Goal: Check status: Check status

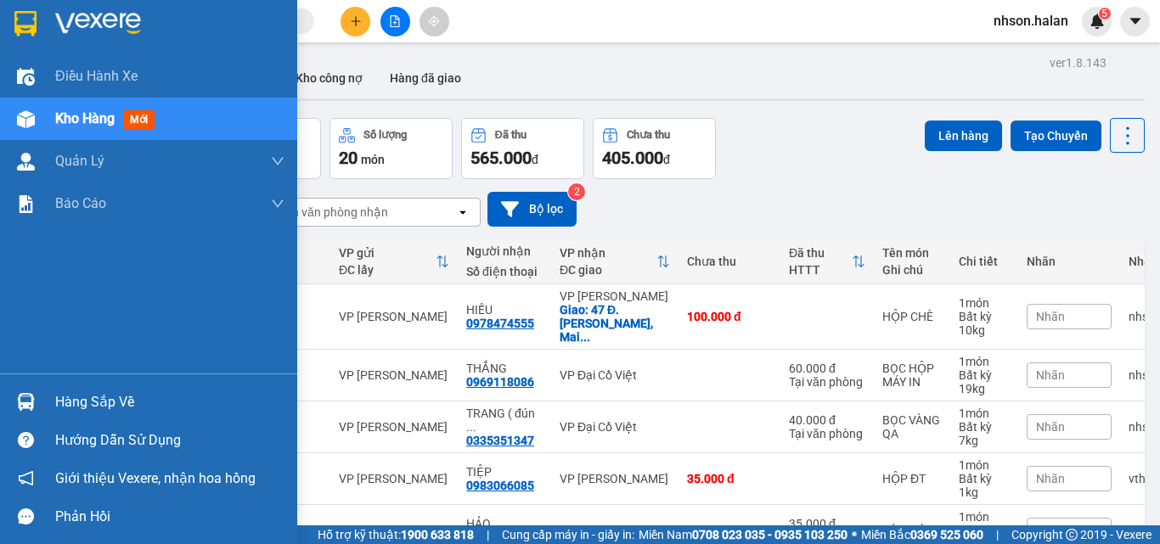
click at [92, 402] on div "Hàng sắp về" at bounding box center [169, 402] width 229 height 25
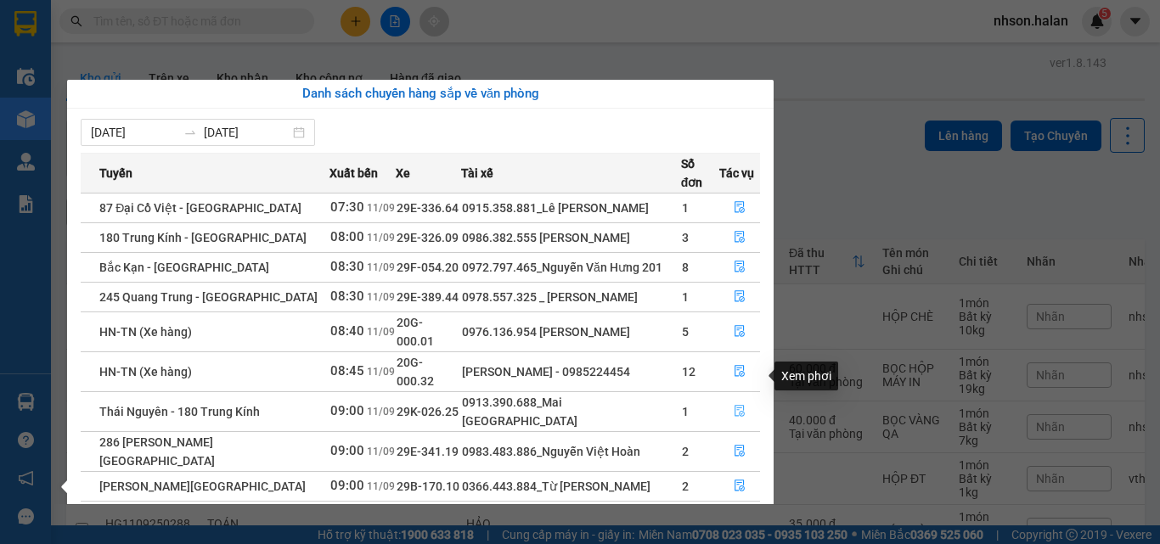
click at [738, 405] on icon "file-done" at bounding box center [739, 411] width 12 height 12
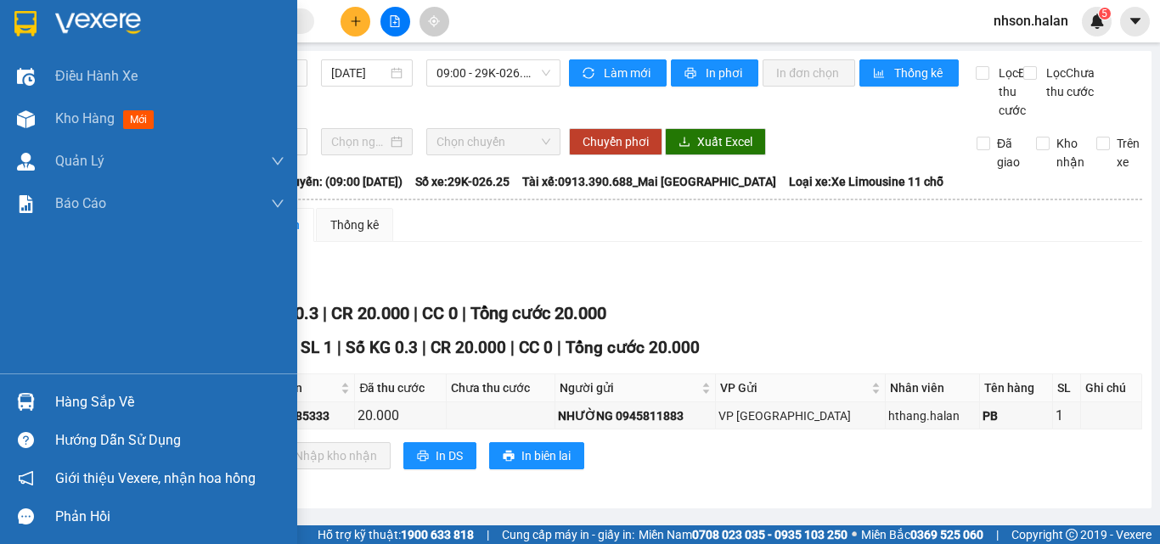
click at [117, 407] on div "Hàng sắp về" at bounding box center [169, 402] width 229 height 25
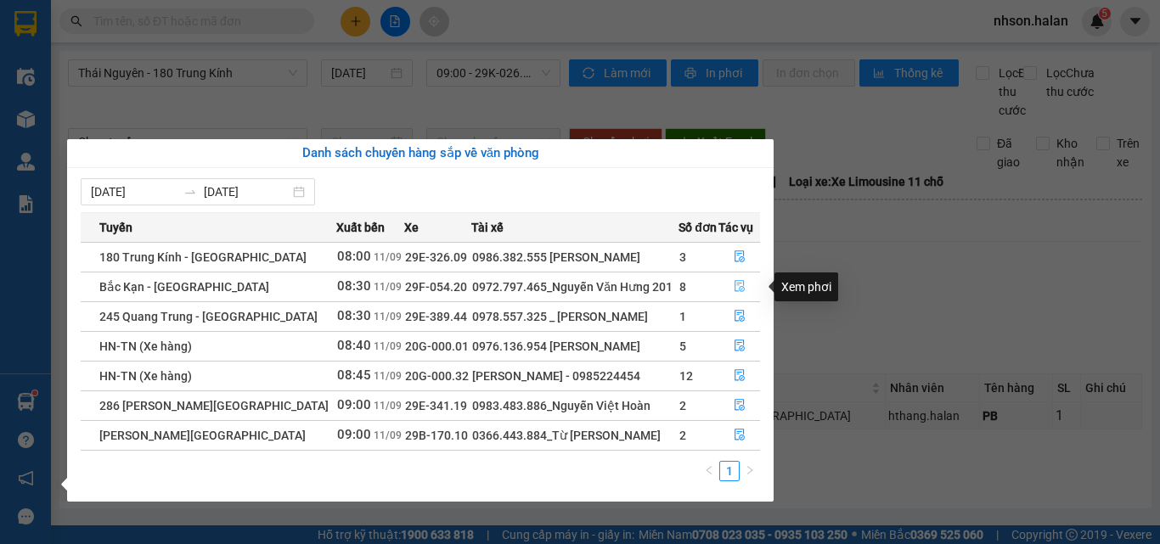
click at [734, 286] on icon "file-done" at bounding box center [739, 286] width 12 height 12
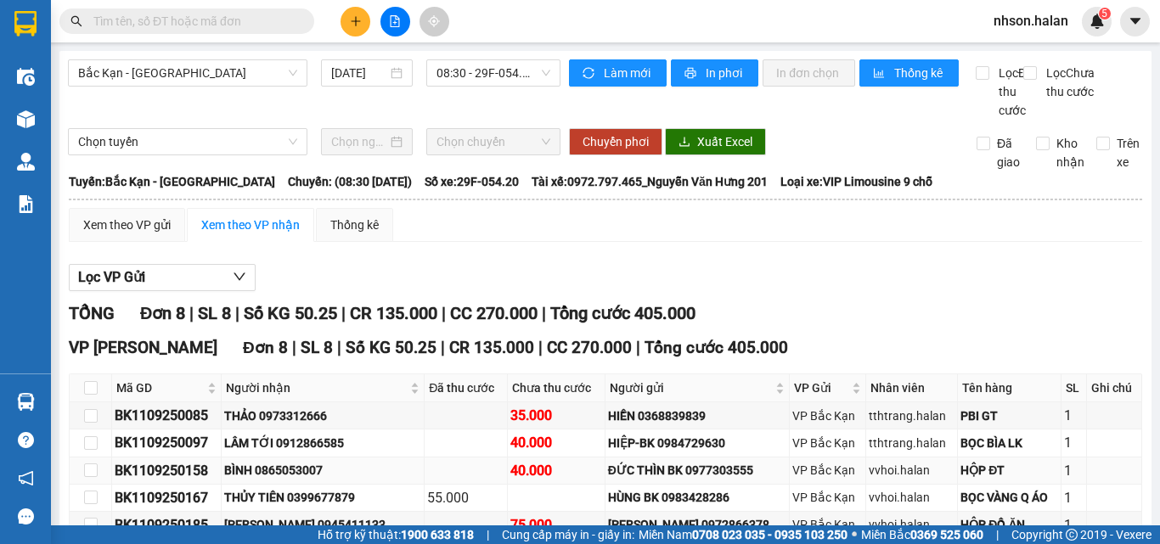
scroll to position [170, 0]
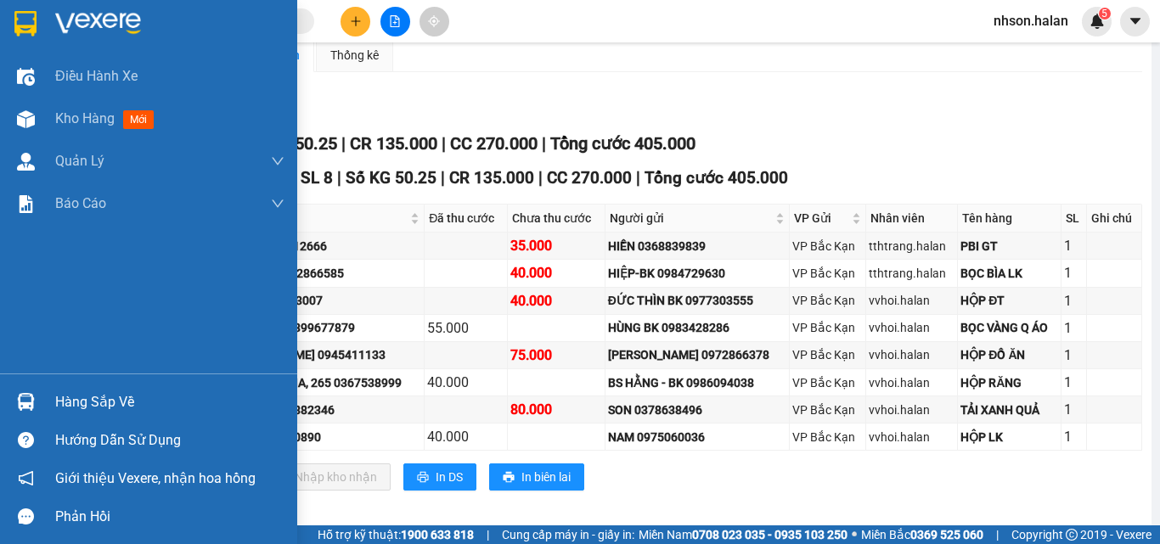
click at [104, 402] on div "Hàng sắp về" at bounding box center [169, 402] width 229 height 25
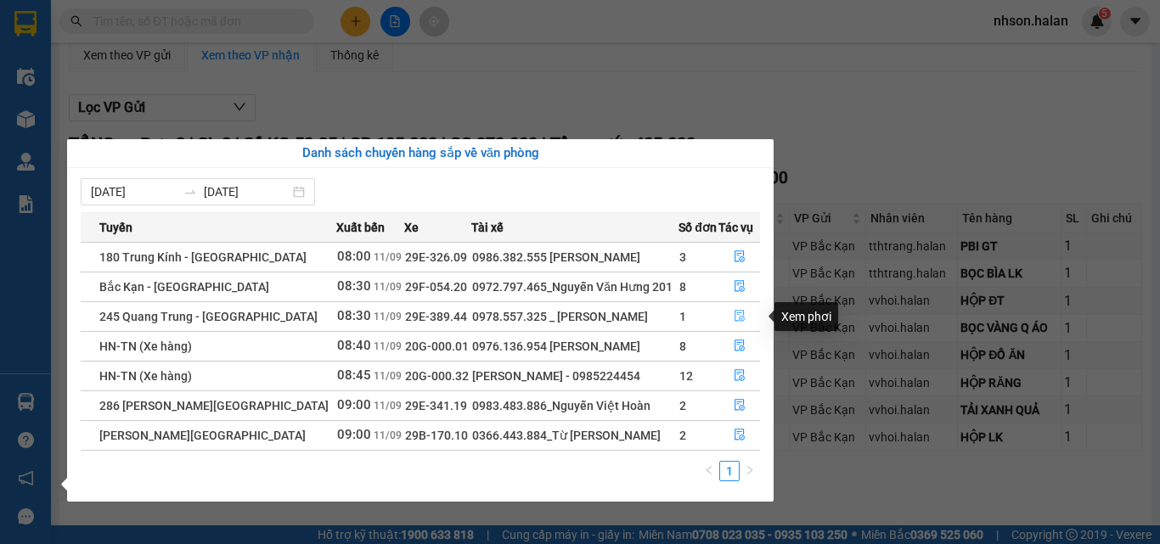
click at [741, 317] on icon "file-done" at bounding box center [739, 316] width 12 height 12
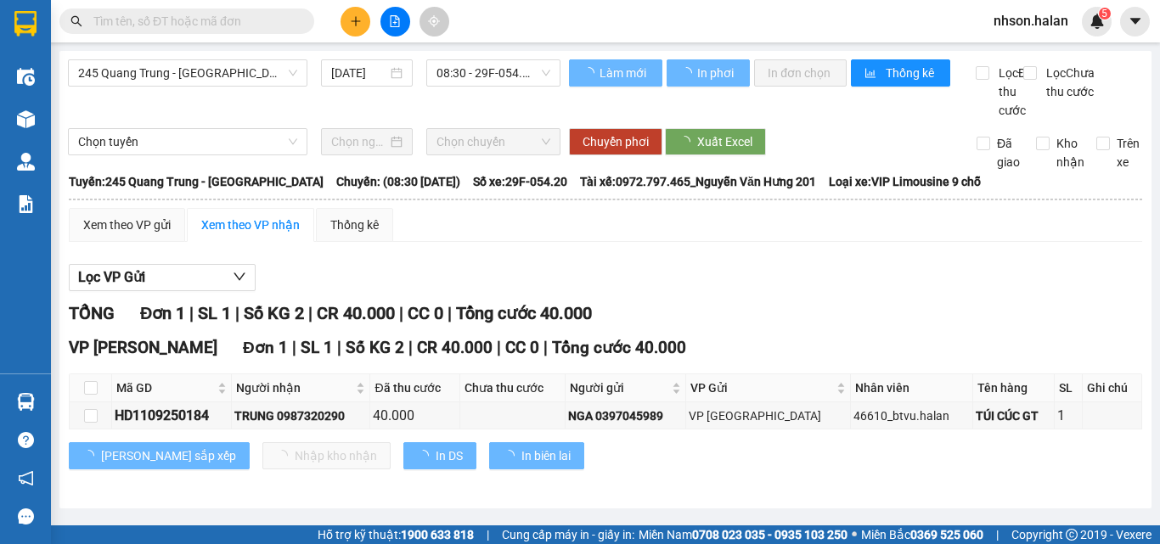
scroll to position [10, 0]
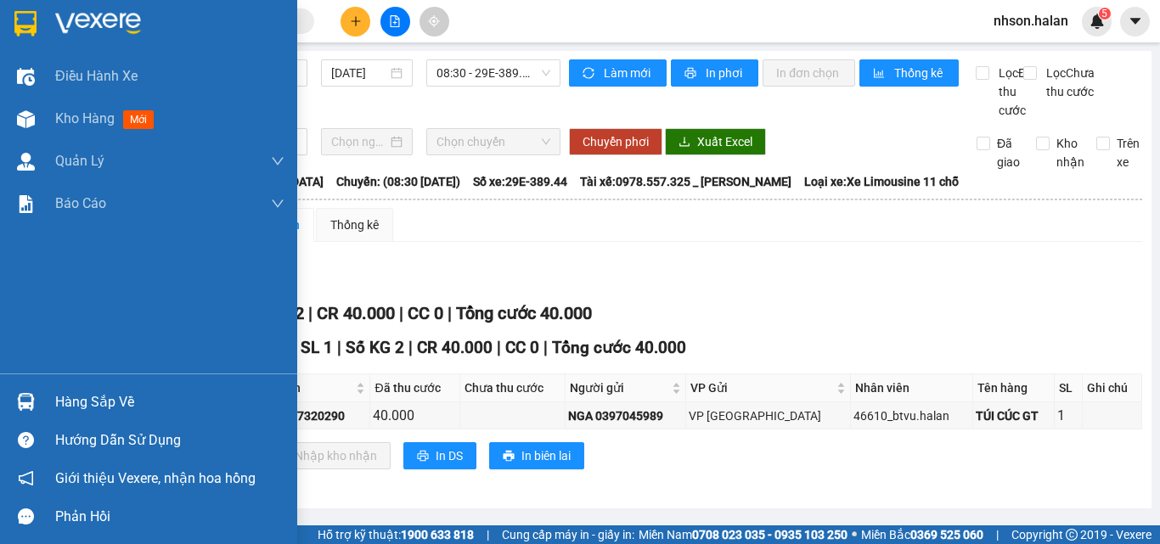
click at [94, 406] on div "Hàng sắp về" at bounding box center [169, 402] width 229 height 25
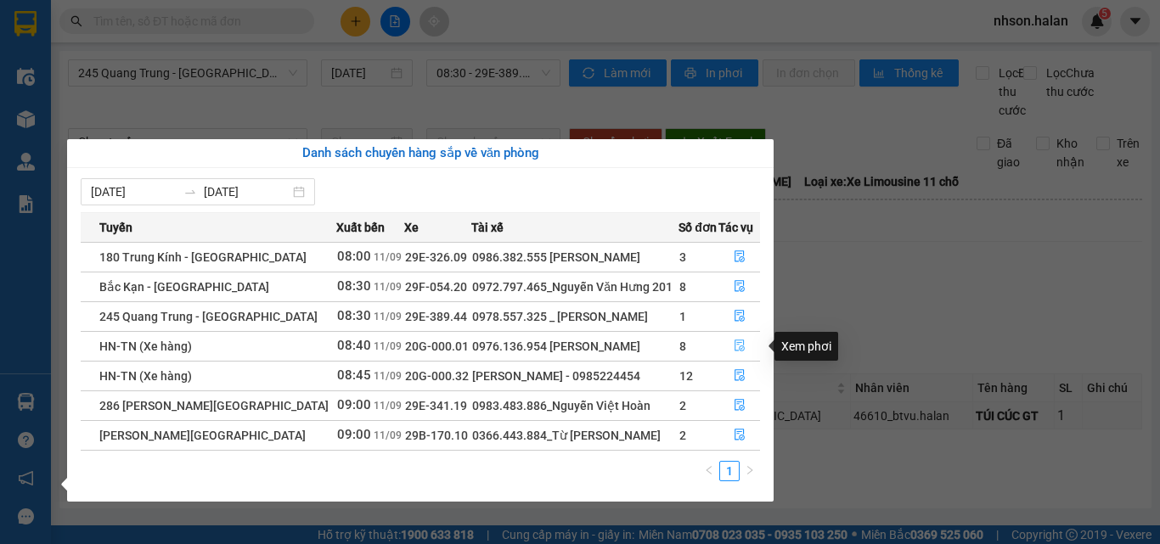
click at [737, 346] on icon "file-done" at bounding box center [739, 346] width 12 height 12
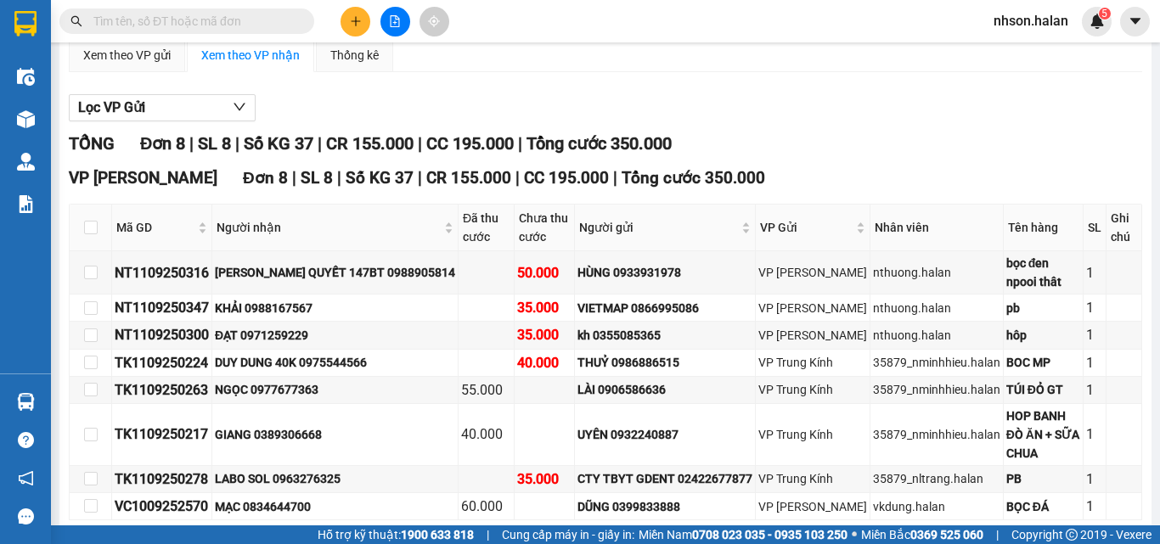
scroll to position [252, 0]
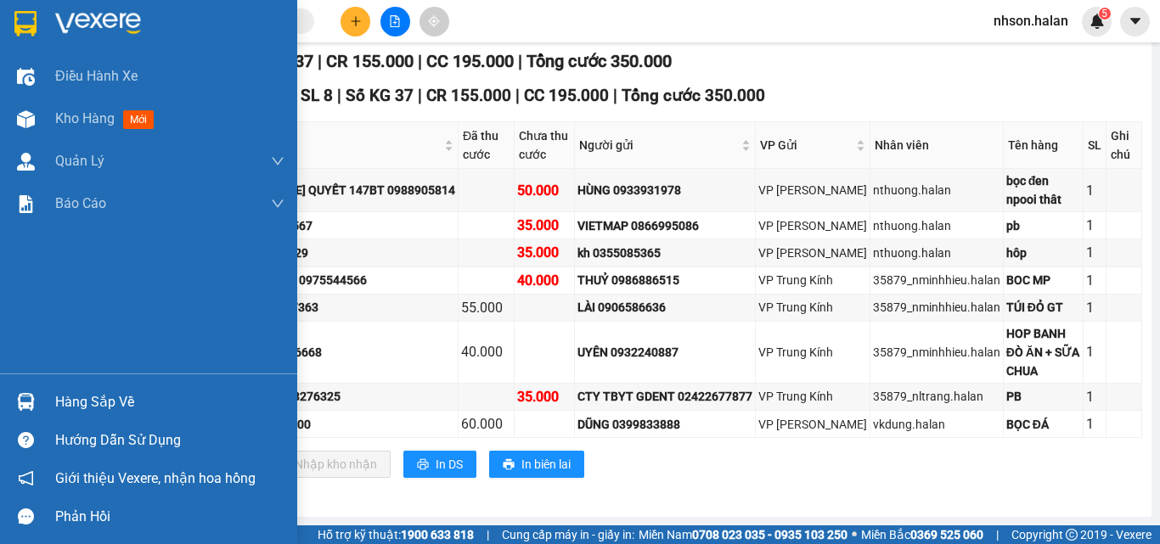
click at [89, 397] on div "Hàng sắp về" at bounding box center [169, 402] width 229 height 25
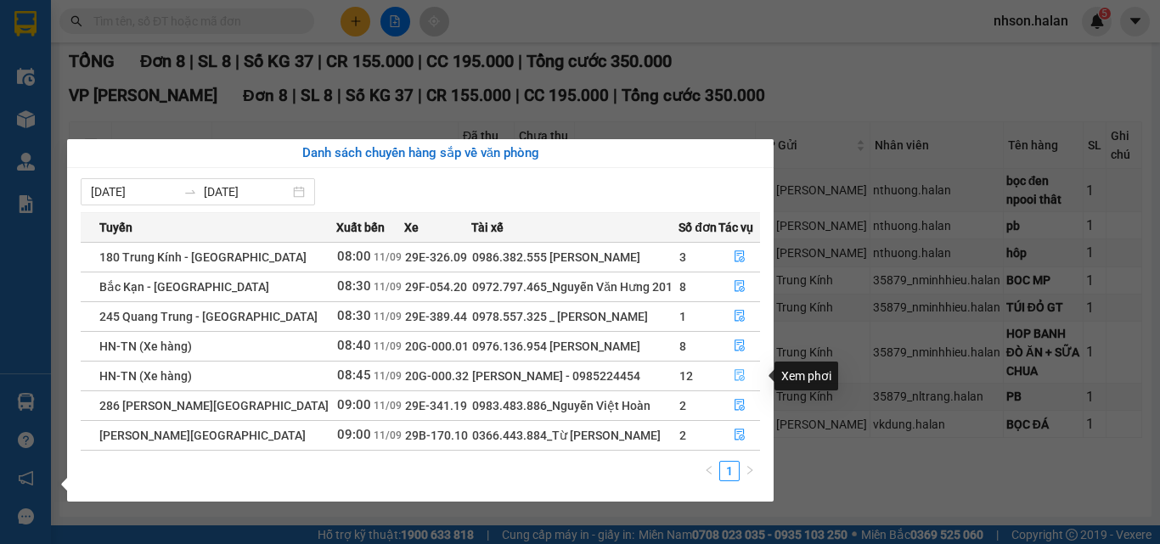
click at [739, 376] on icon "file-done" at bounding box center [739, 376] width 10 height 12
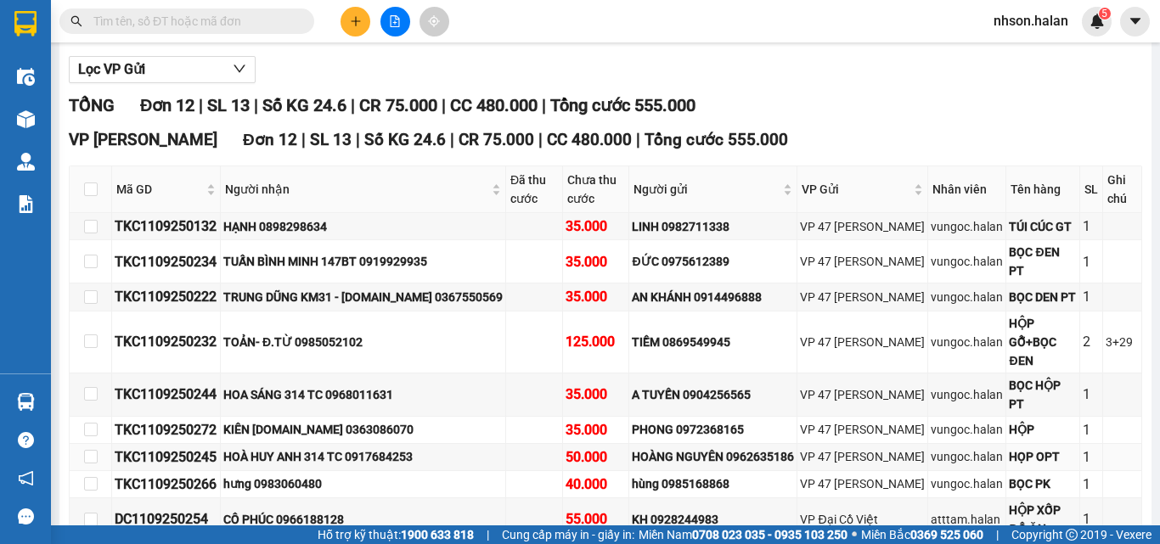
scroll to position [293, 0]
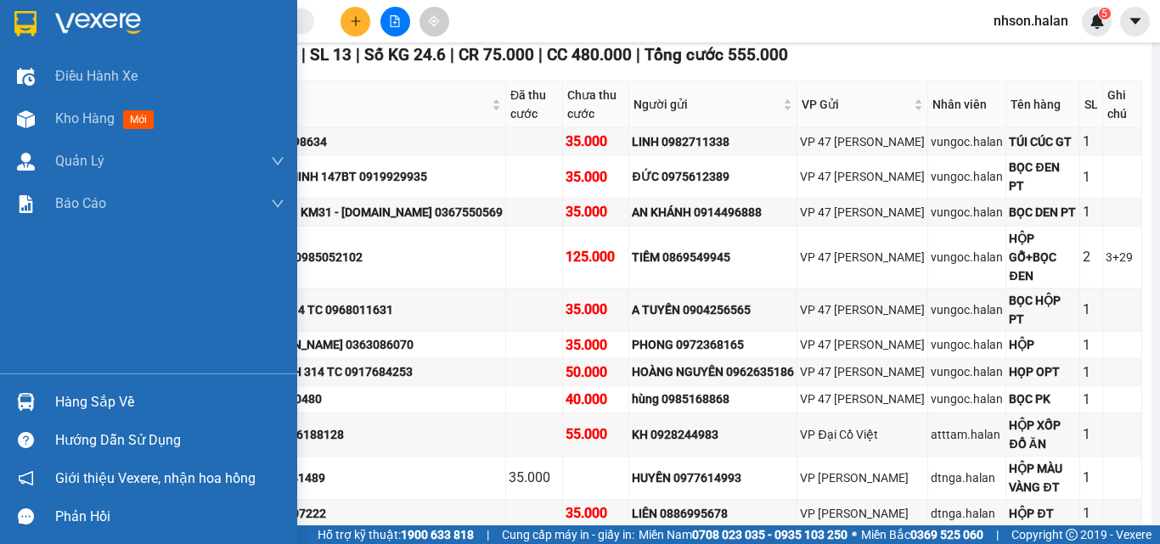
click at [81, 407] on div "Hàng sắp về" at bounding box center [169, 402] width 229 height 25
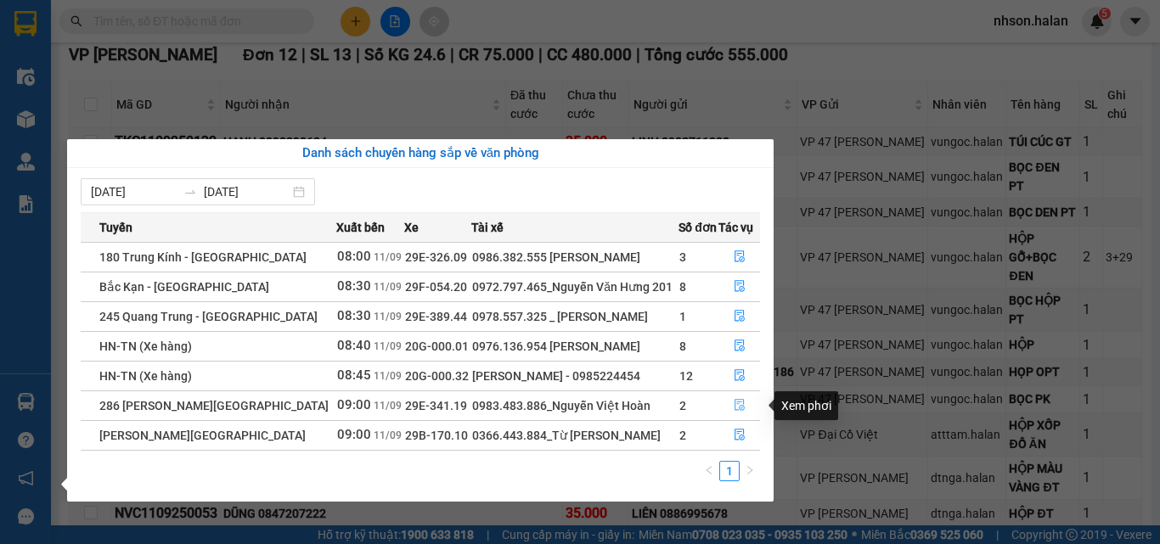
click at [734, 404] on icon "file-done" at bounding box center [739, 406] width 10 height 12
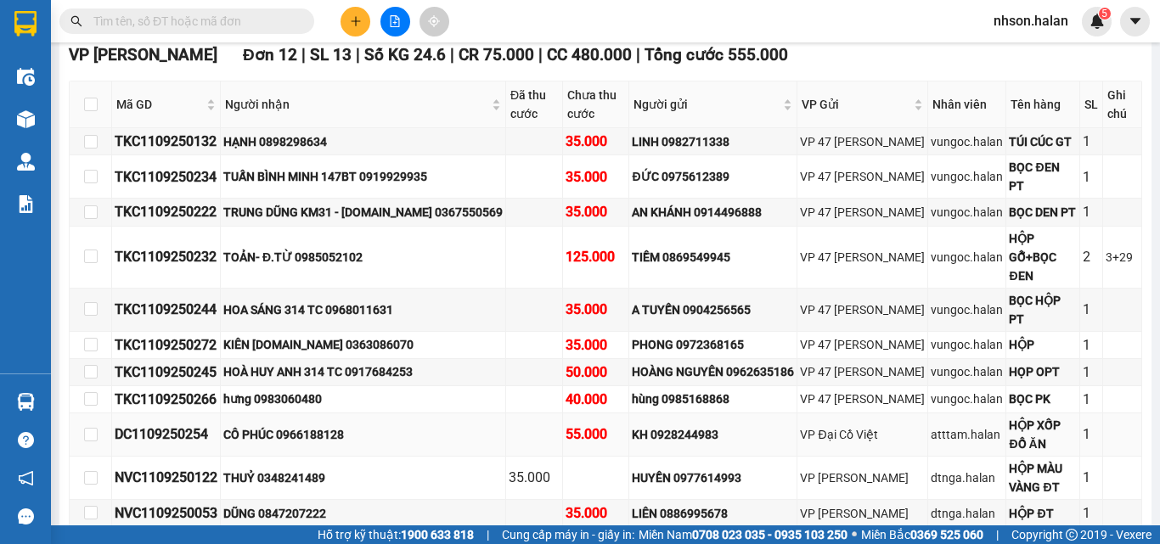
scroll to position [38, 0]
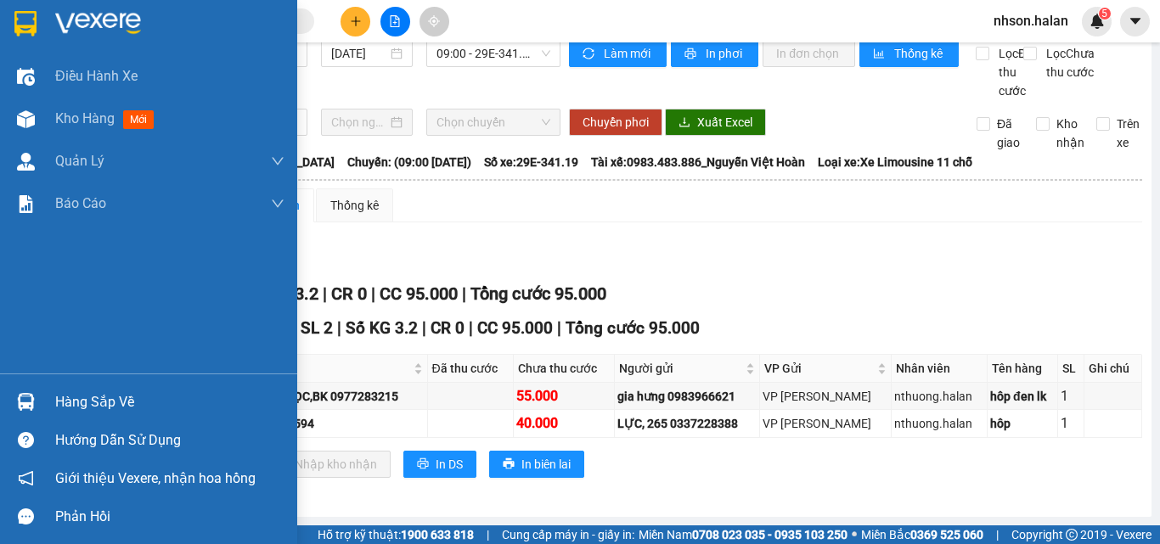
drag, startPoint x: 35, startPoint y: 408, endPoint x: 499, endPoint y: 362, distance: 466.6
click at [37, 408] on div at bounding box center [26, 402] width 30 height 30
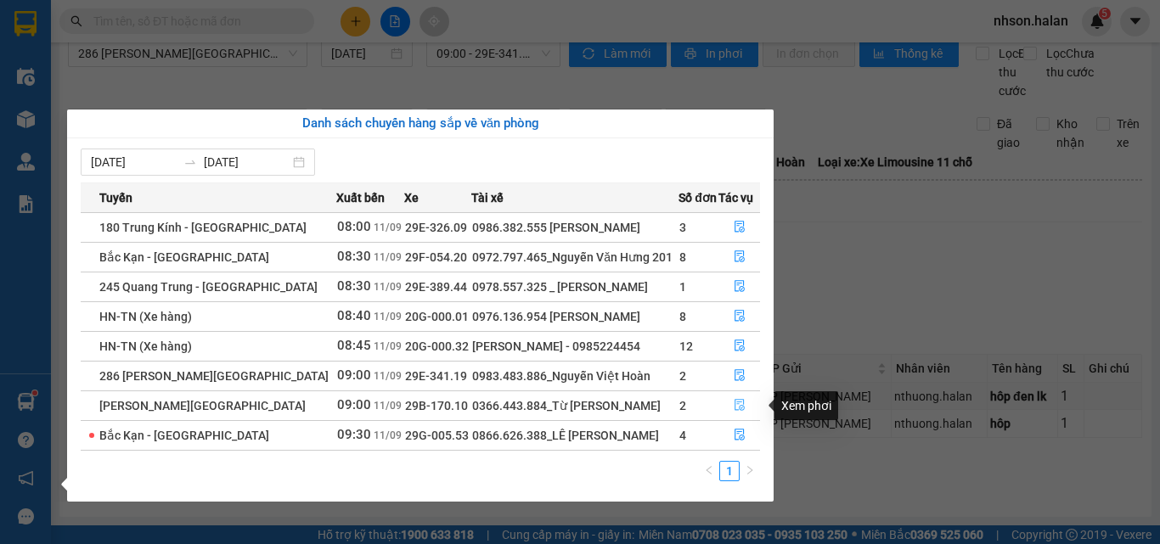
click at [737, 403] on icon "file-done" at bounding box center [739, 405] width 12 height 12
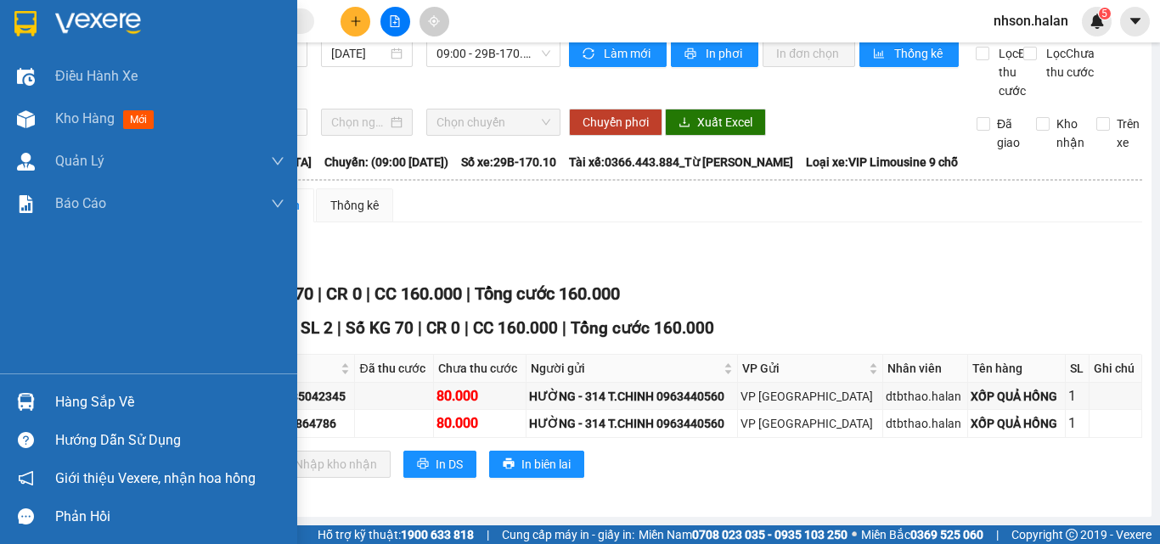
click at [86, 404] on div "Hàng sắp về" at bounding box center [169, 402] width 229 height 25
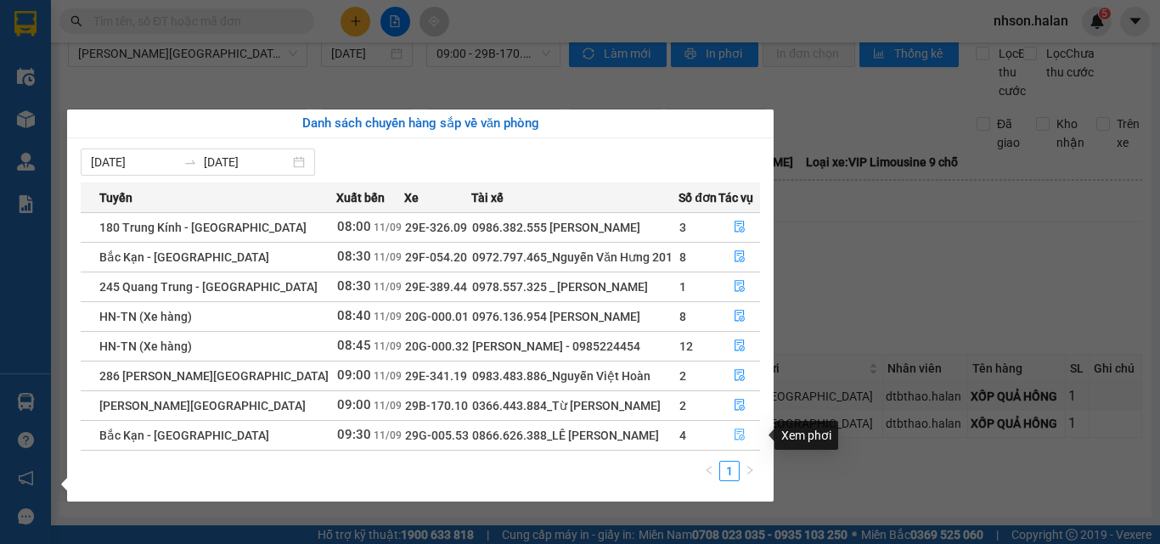
click at [734, 435] on icon "file-done" at bounding box center [739, 436] width 10 height 12
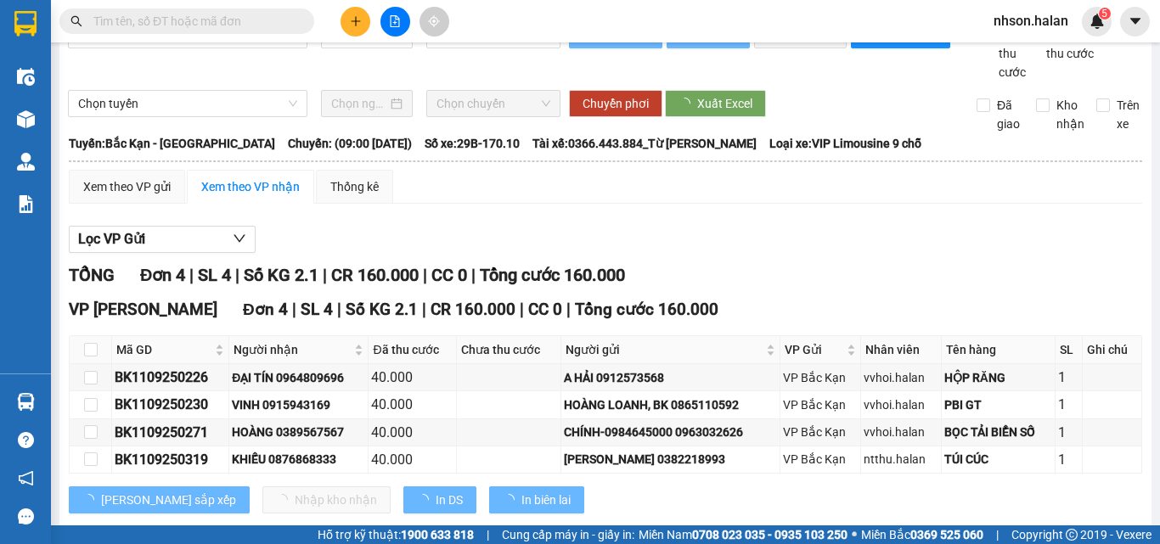
scroll to position [93, 0]
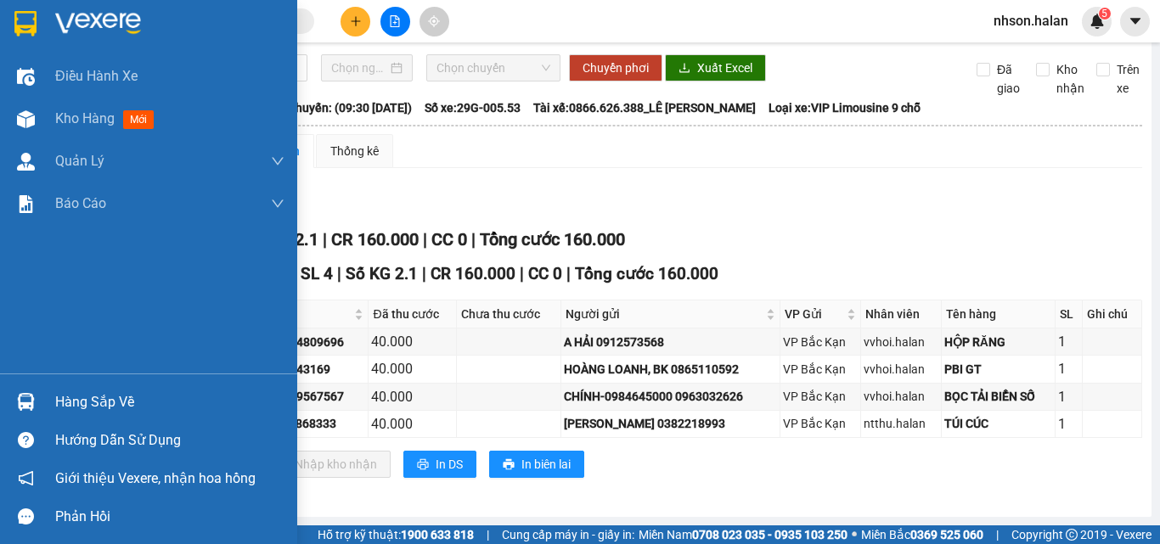
click at [40, 393] on div at bounding box center [26, 402] width 30 height 30
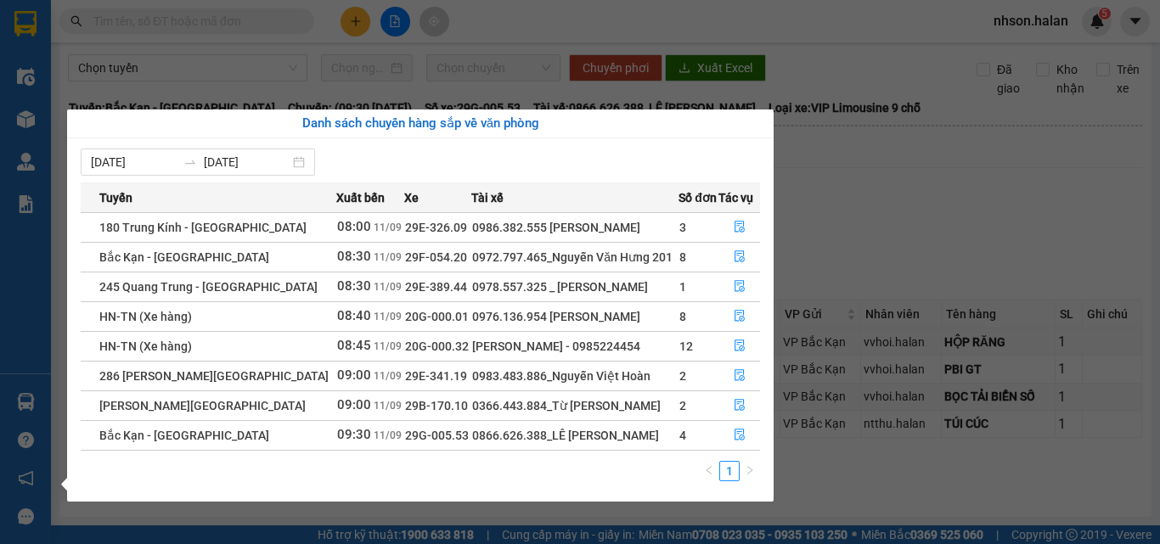
click at [823, 188] on section "Kết quả tìm kiếm ( 0 ) Bộ lọc No Data nhson.halan 5 Điều hành xe Kho hàng mới Q…" at bounding box center [580, 272] width 1160 height 544
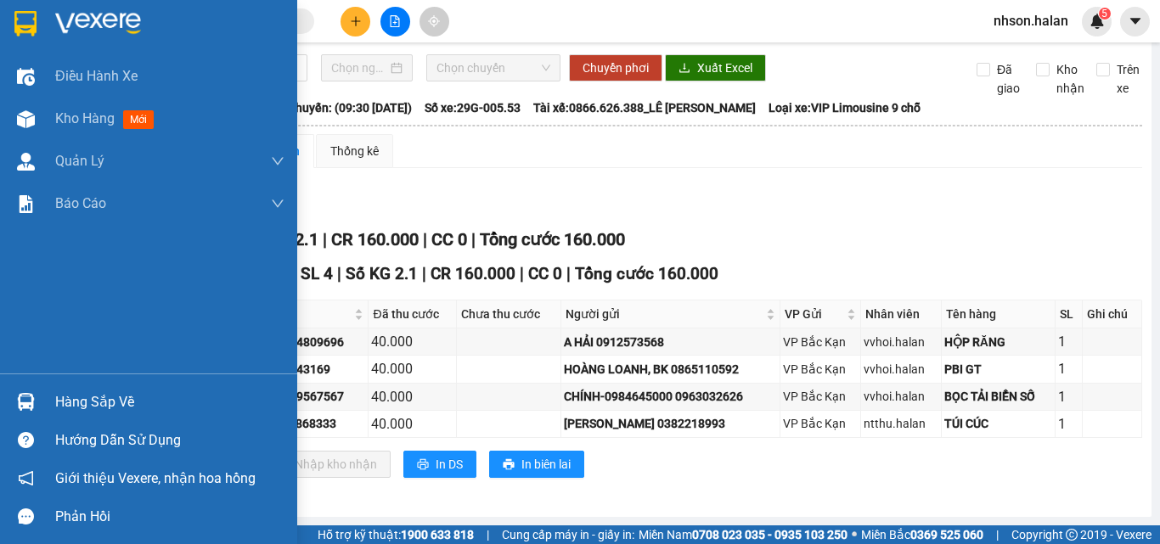
click at [42, 398] on div "Hàng sắp về" at bounding box center [148, 402] width 297 height 38
